Goal: Information Seeking & Learning: Learn about a topic

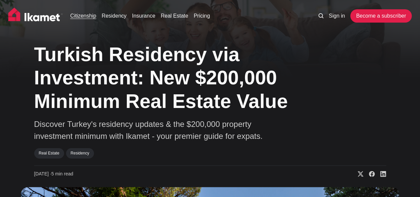
click at [83, 16] on link "Citizenship" at bounding box center [83, 16] width 26 height 8
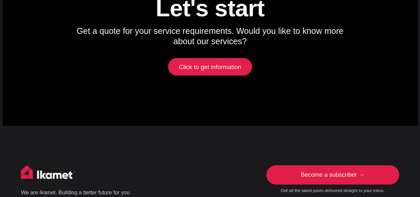
scroll to position [3163, 0]
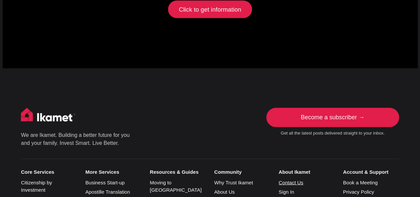
click at [283, 180] on link "Contact Us" at bounding box center [290, 183] width 25 height 6
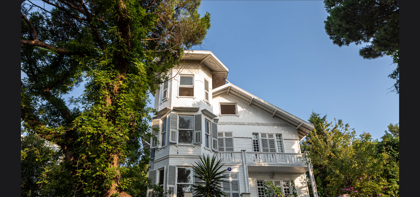
scroll to position [133, 0]
